Goal: Task Accomplishment & Management: Complete application form

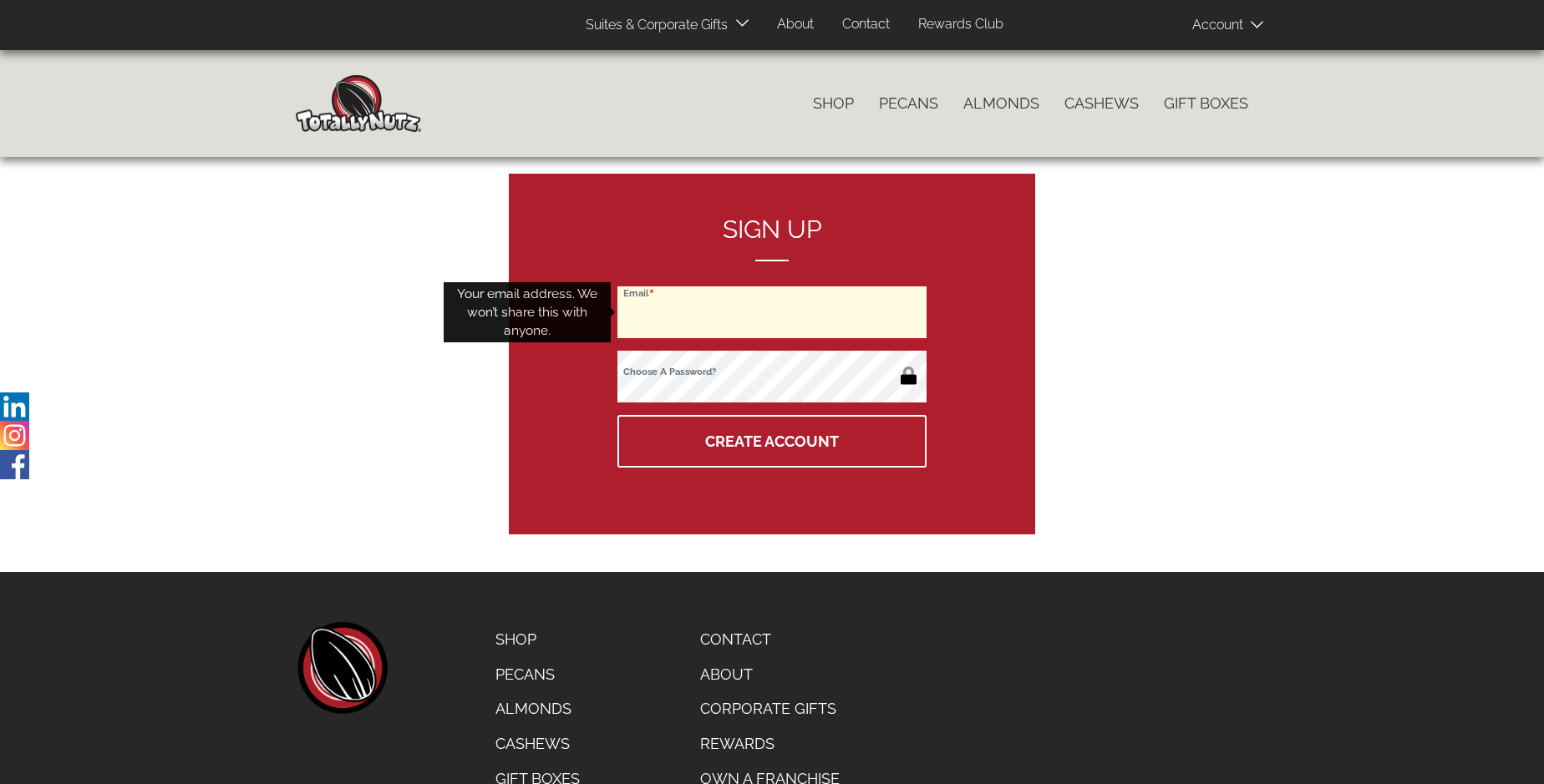
click at [772, 313] on input "Email" at bounding box center [772, 313] width 309 height 52
type input "[EMAIL_ADDRESS][DOMAIN_NAME]"
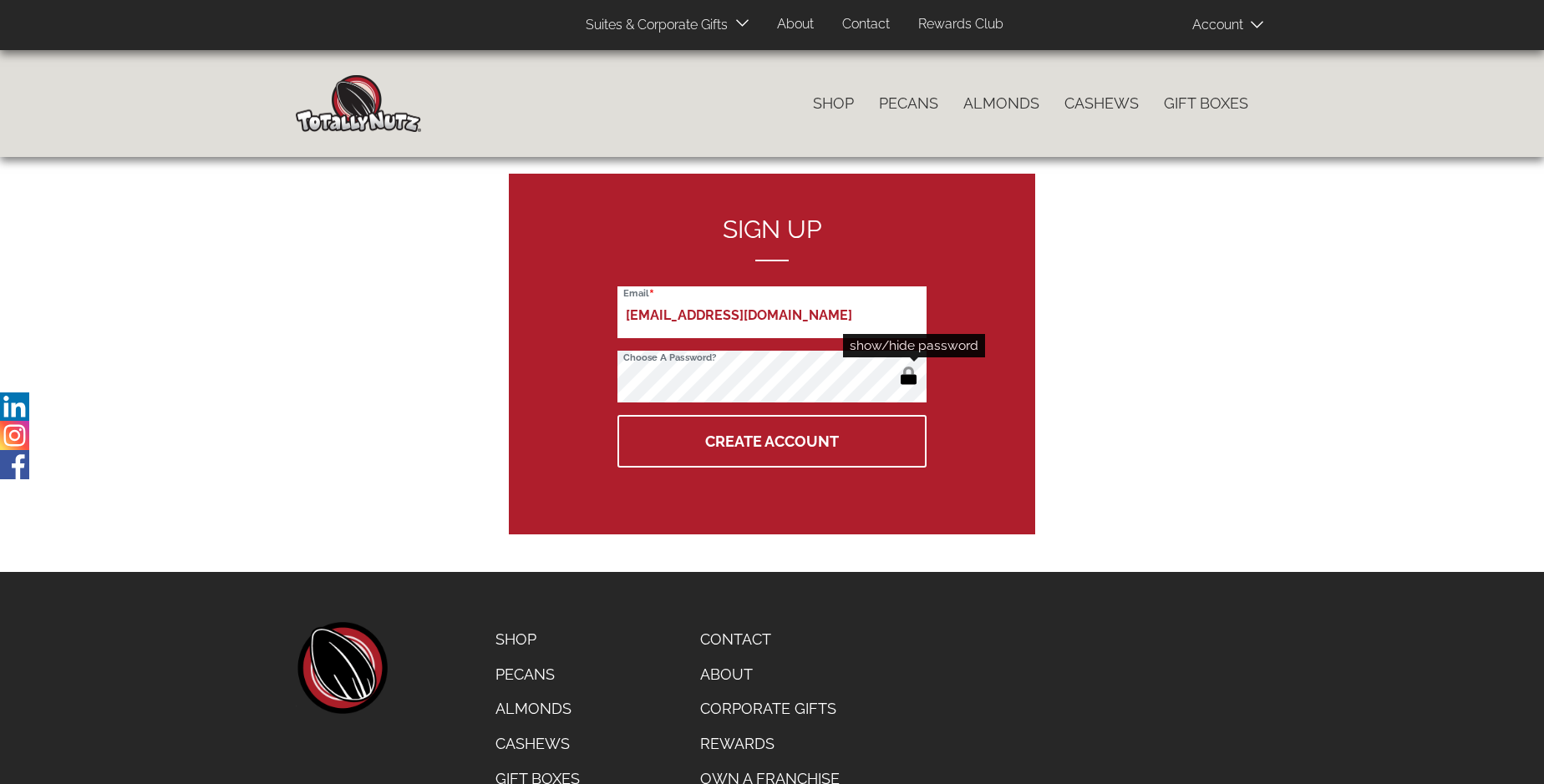
click at [908, 378] on button "button" at bounding box center [908, 378] width 28 height 27
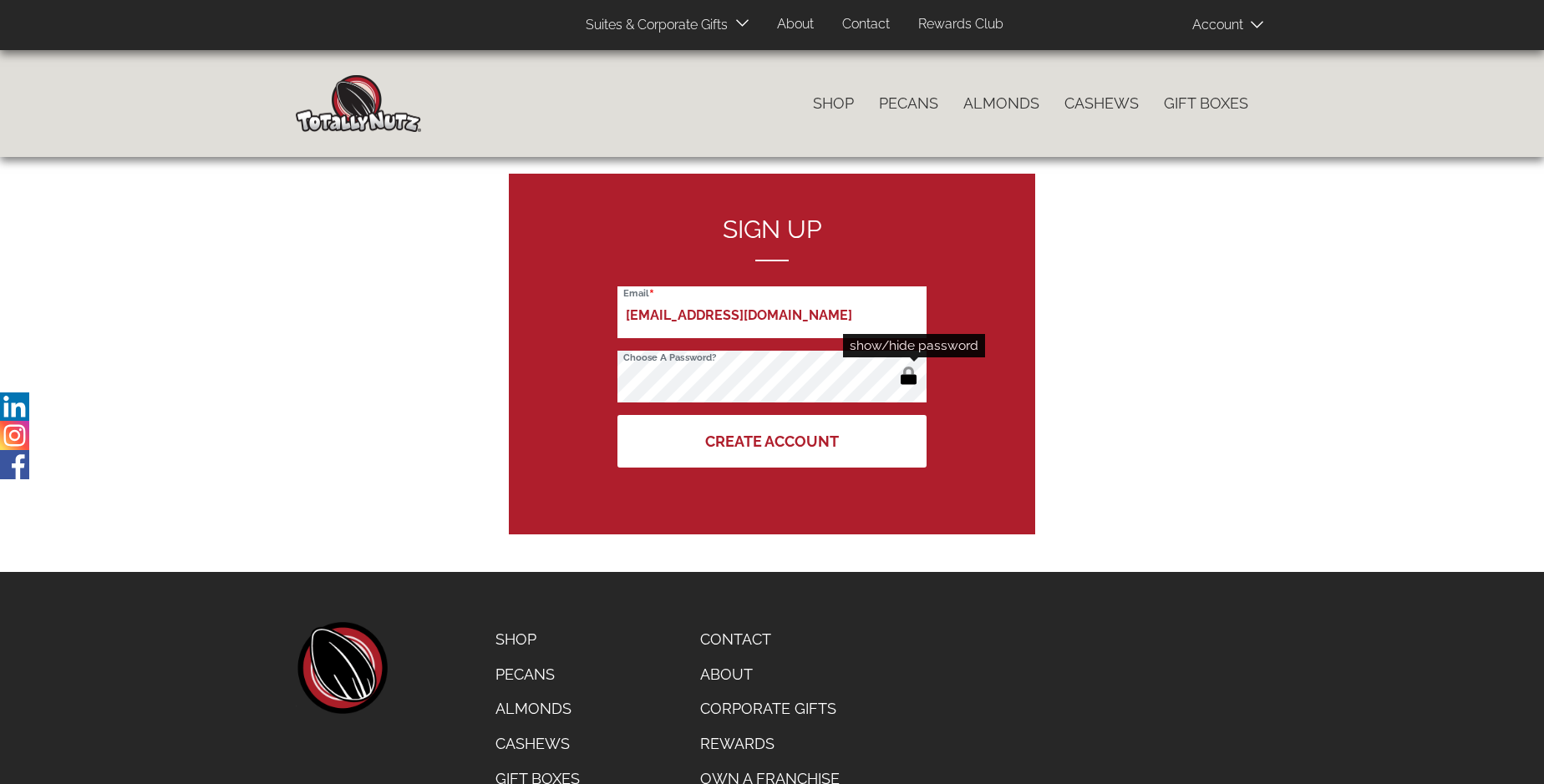
click at [772, 442] on button "Create Account" at bounding box center [772, 442] width 309 height 53
